Goal: Task Accomplishment & Management: Manage account settings

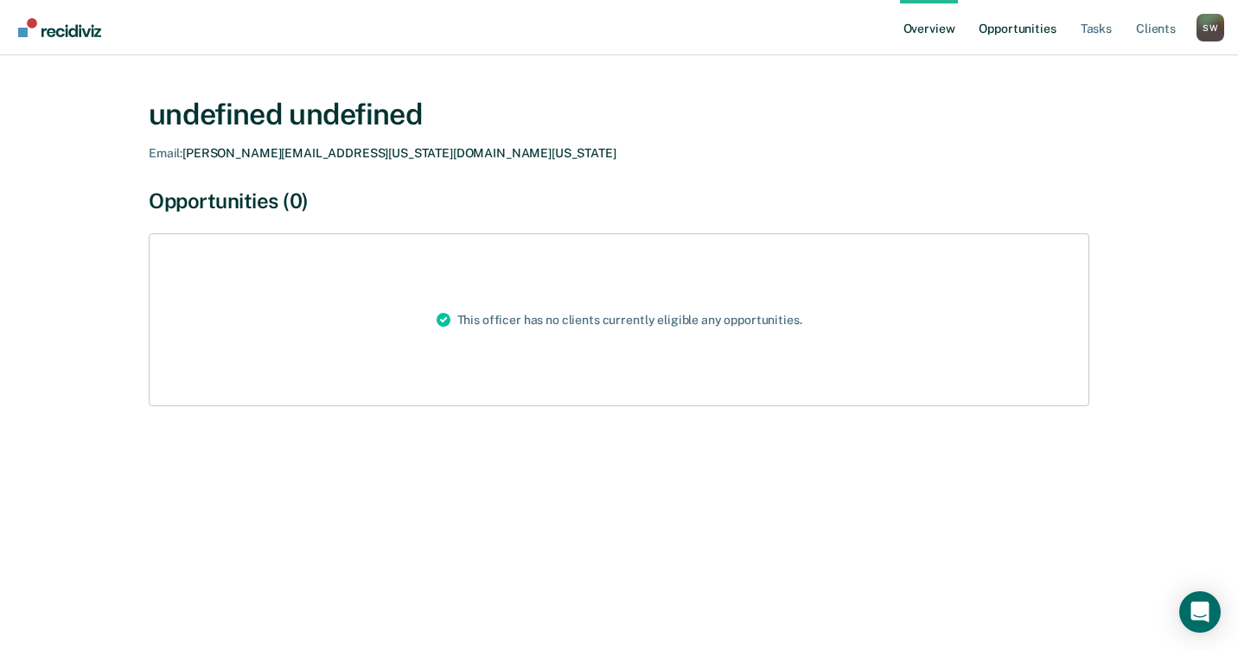
click at [1016, 27] on link "Opportunities" at bounding box center [1017, 27] width 84 height 55
click at [1001, 28] on link "Opportunities" at bounding box center [1017, 27] width 84 height 55
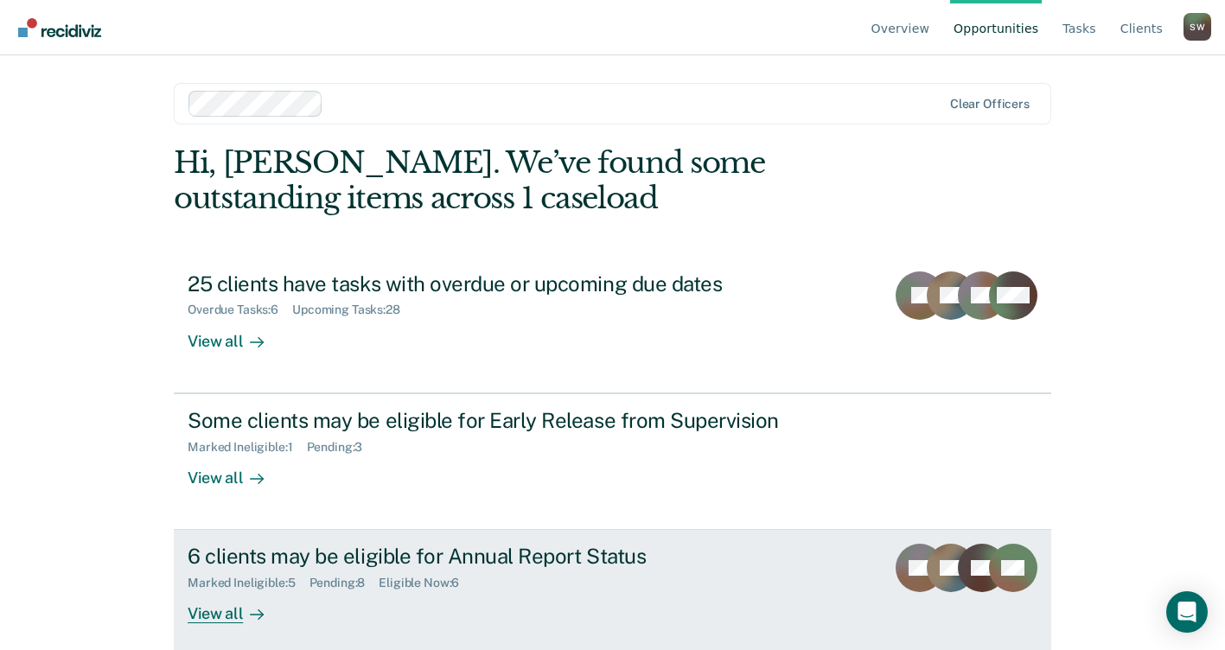
click at [512, 568] on div "6 clients may be eligible for Annual Report Status" at bounding box center [491, 556] width 607 height 25
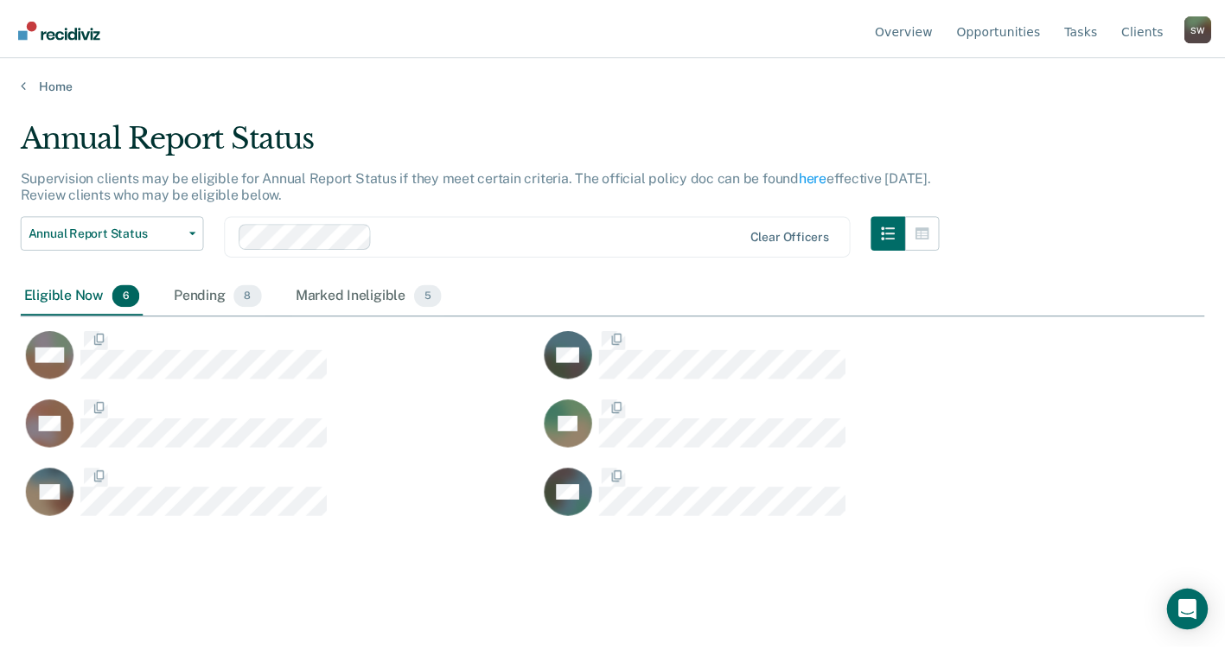
scroll to position [388, 1183]
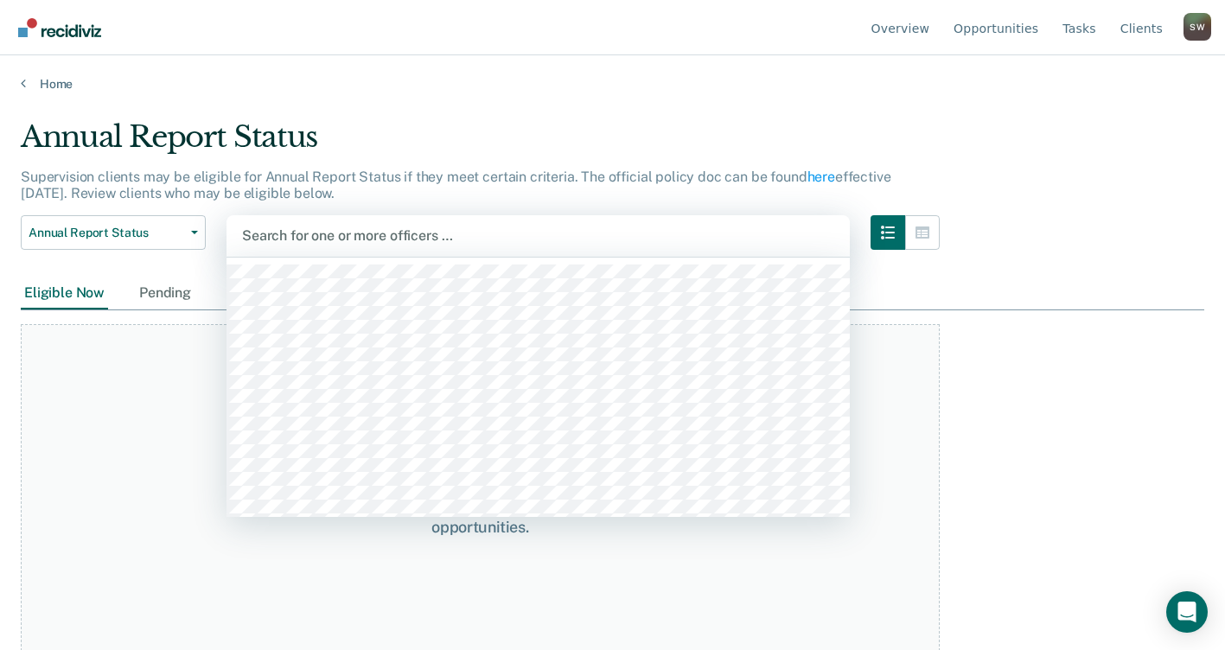
click at [354, 231] on div at bounding box center [538, 236] width 592 height 20
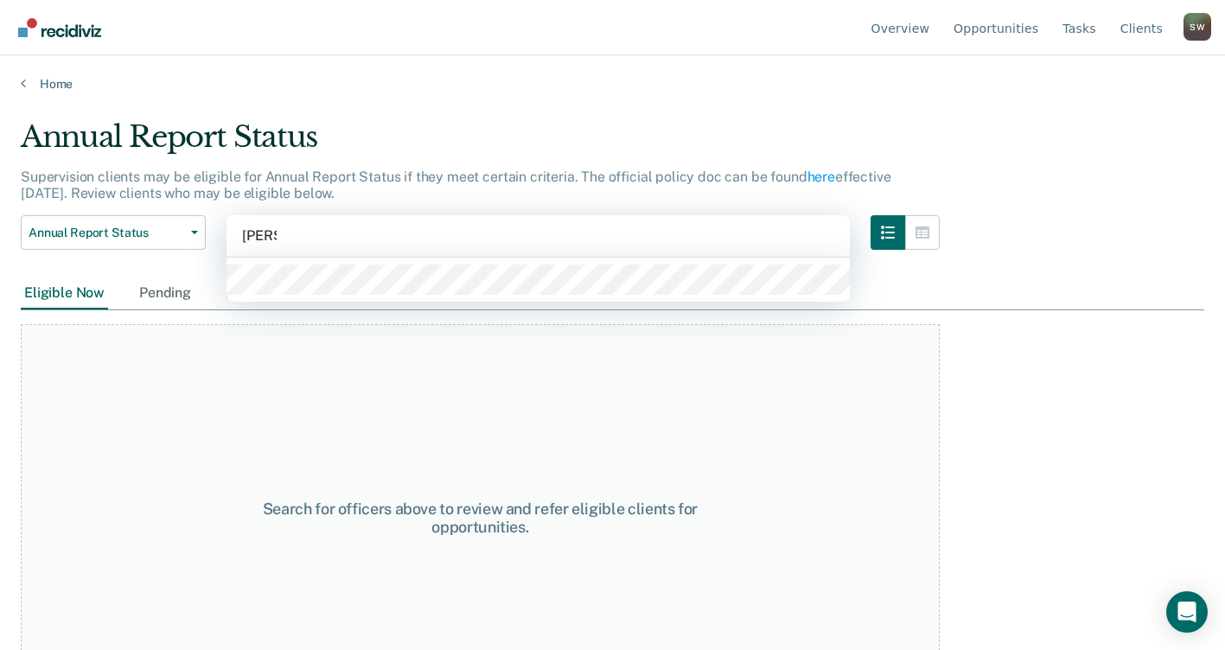
type input "antoin"
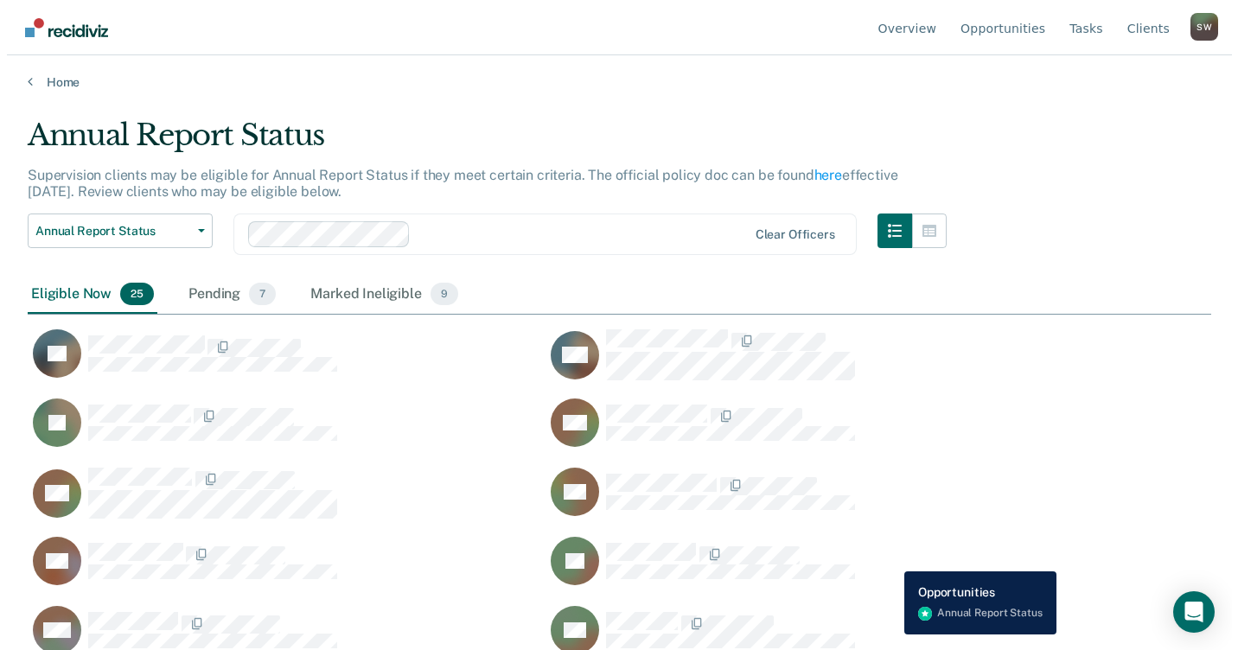
scroll to position [0, 0]
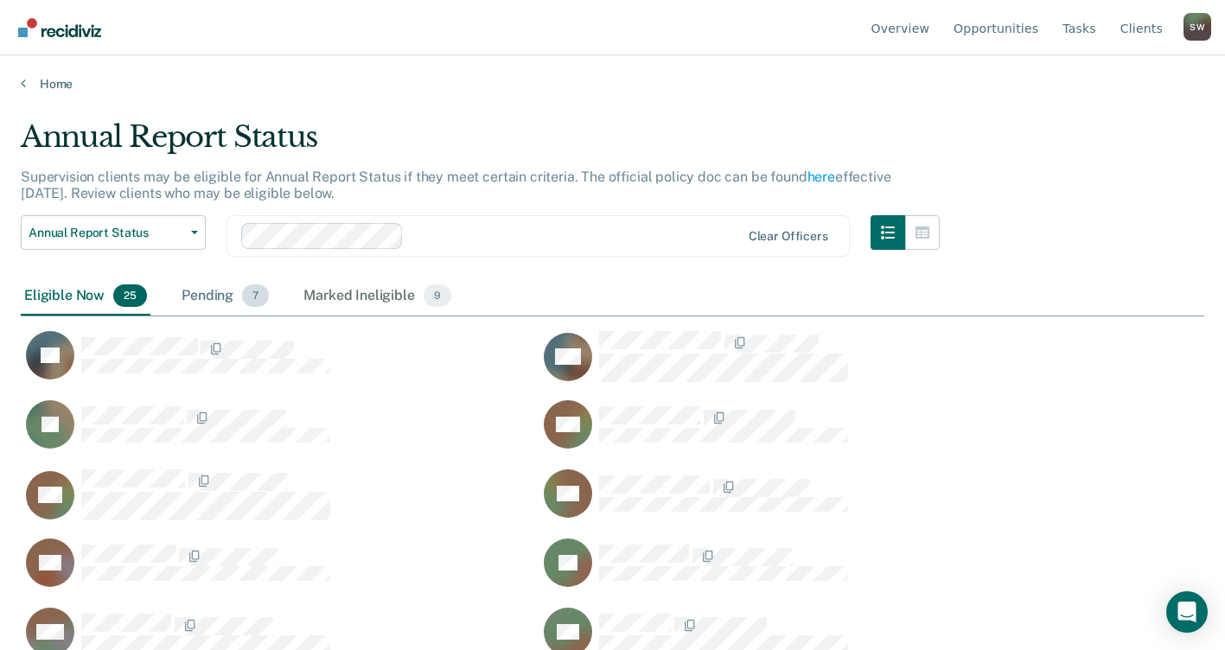
click at [218, 296] on div "Pending 7" at bounding box center [225, 296] width 94 height 38
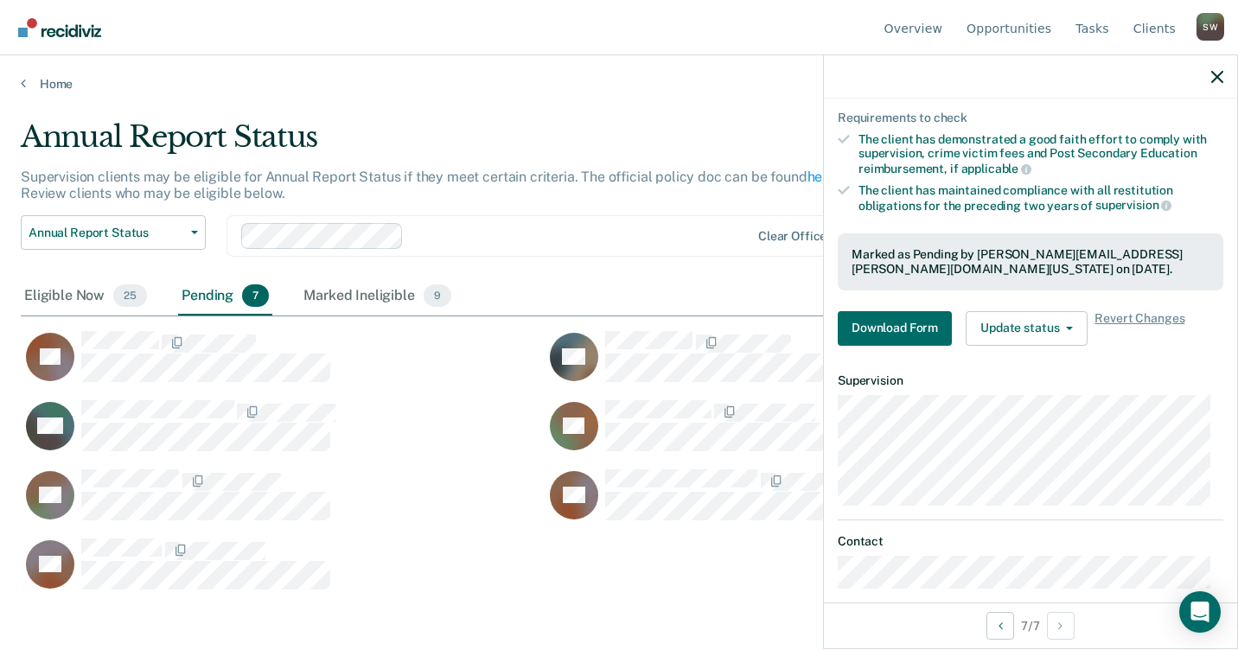
scroll to position [227, 0]
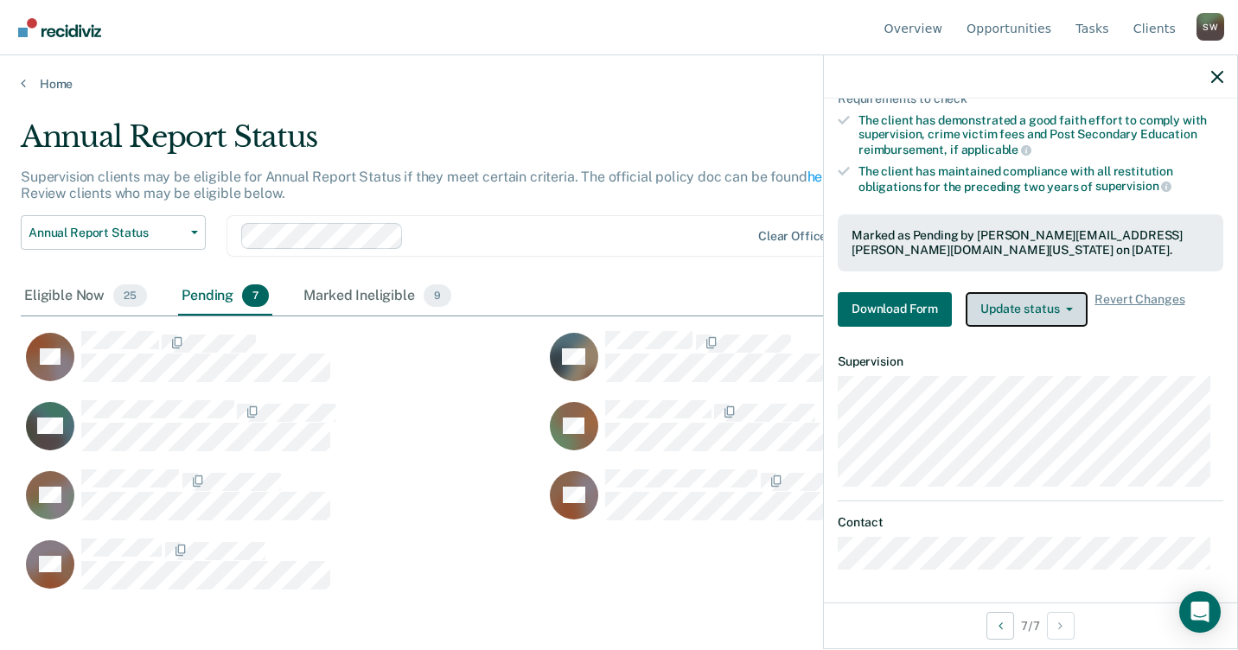
click at [1067, 309] on button "Update status" at bounding box center [1026, 309] width 122 height 35
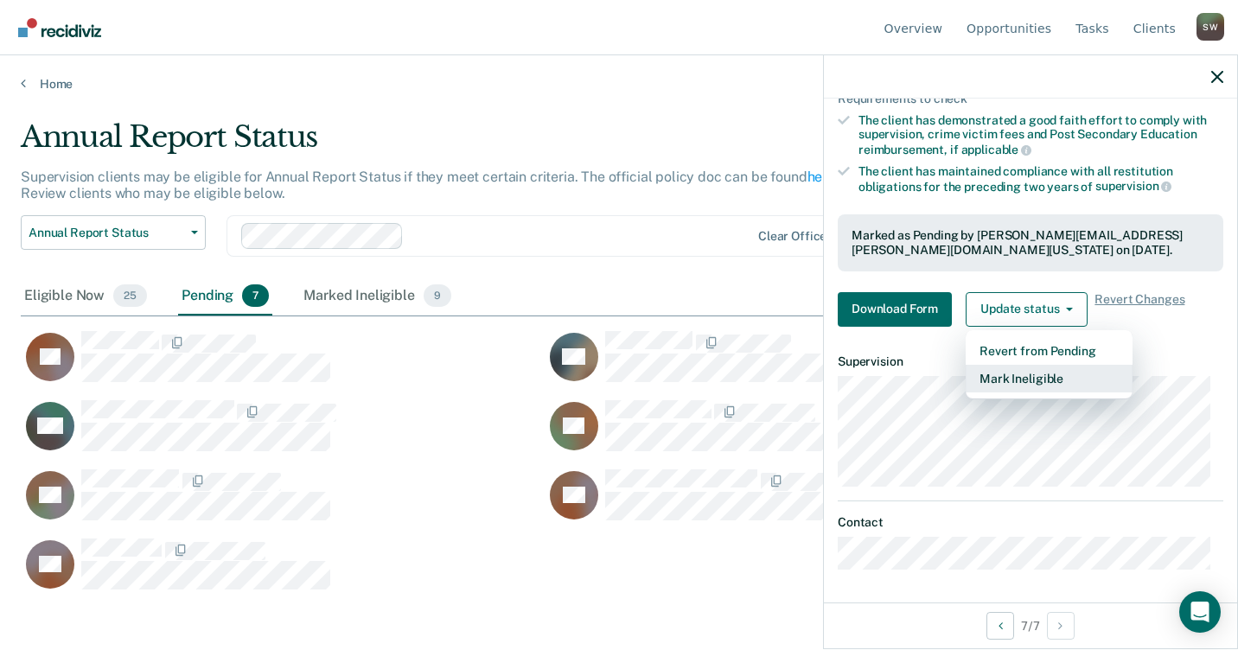
click at [1020, 378] on button "Mark Ineligible" at bounding box center [1048, 379] width 167 height 28
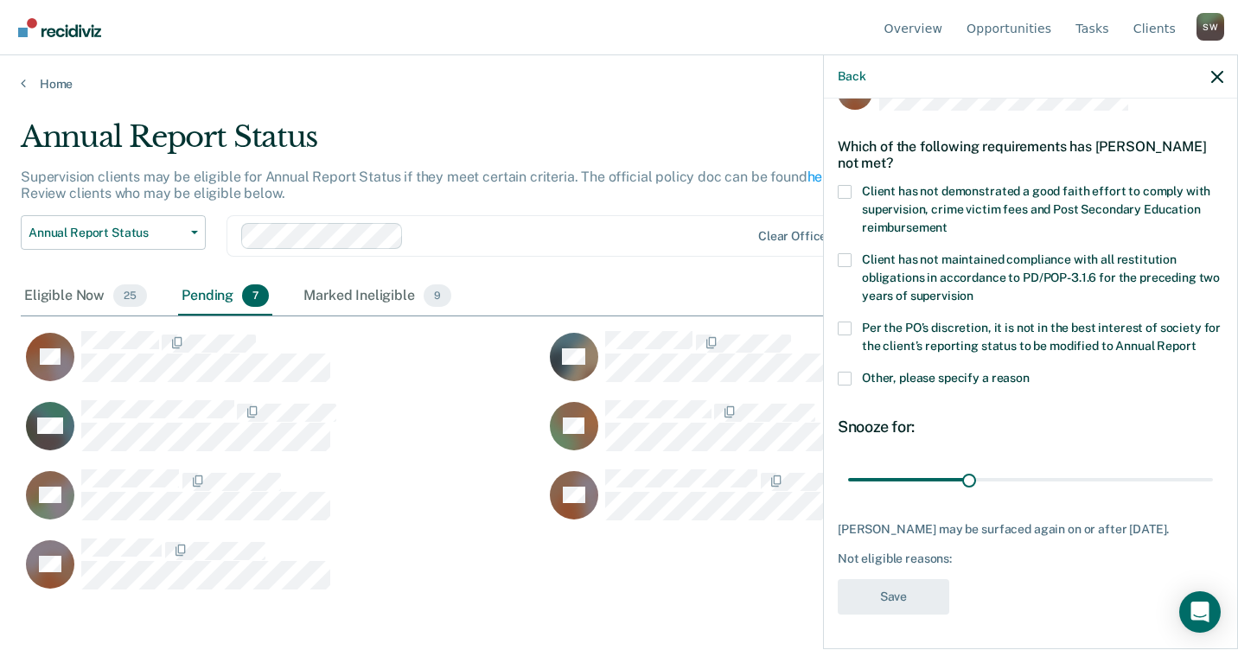
click at [844, 185] on span at bounding box center [845, 192] width 14 height 14
click at [947, 221] on input "Client has not demonstrated a good faith effort to comply with supervision, cri…" at bounding box center [947, 221] width 0 height 0
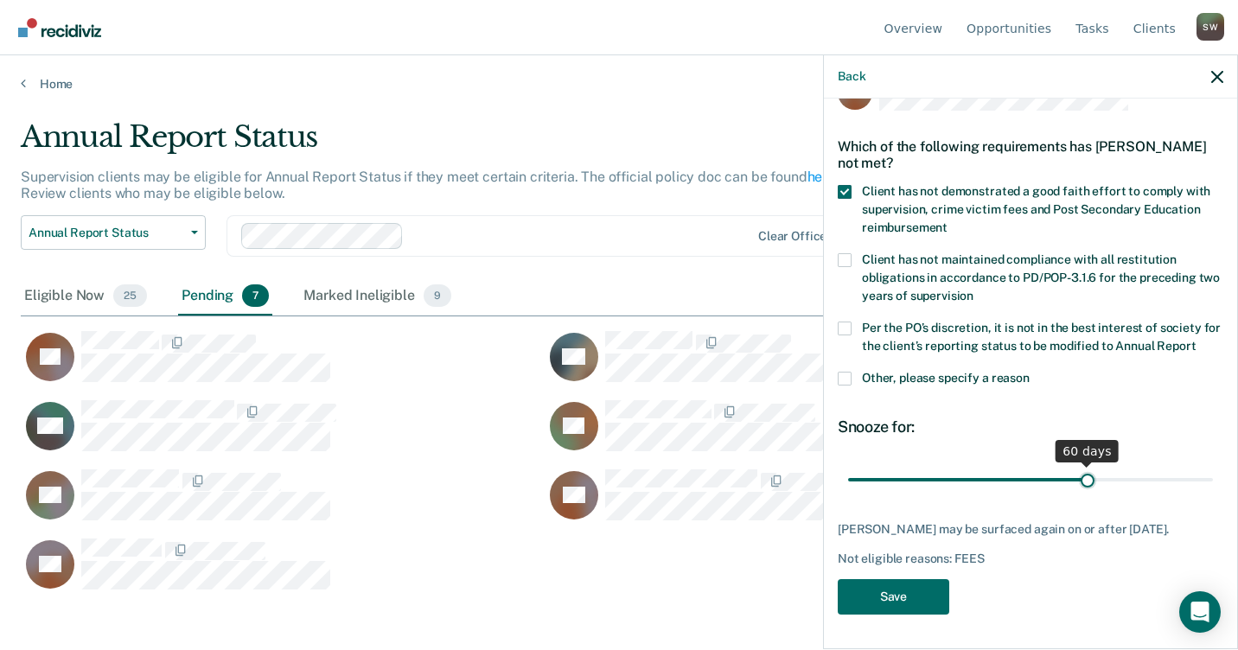
drag, startPoint x: 963, startPoint y: 480, endPoint x: 1080, endPoint y: 480, distance: 116.7
type input "60"
click at [1080, 480] on input "range" at bounding box center [1030, 479] width 365 height 30
click at [908, 594] on button "Save" at bounding box center [894, 596] width 112 height 35
